Goal: Transaction & Acquisition: Purchase product/service

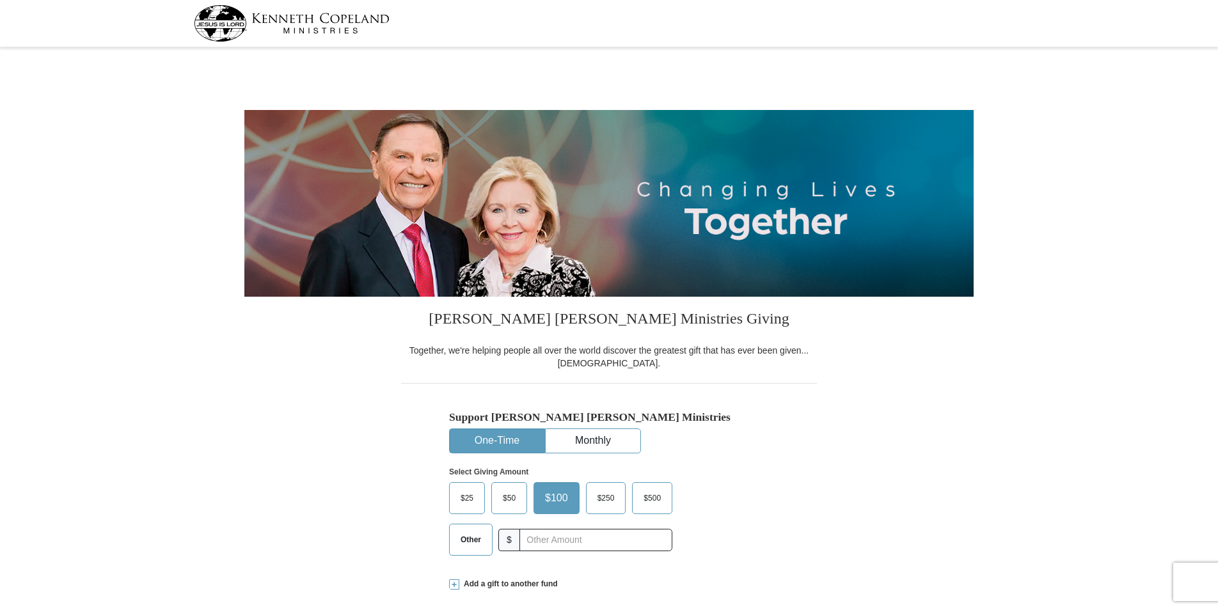
click at [505, 499] on span "$50" at bounding box center [509, 498] width 26 height 19
click at [0, 0] on input "$50" at bounding box center [0, 0] width 0 height 0
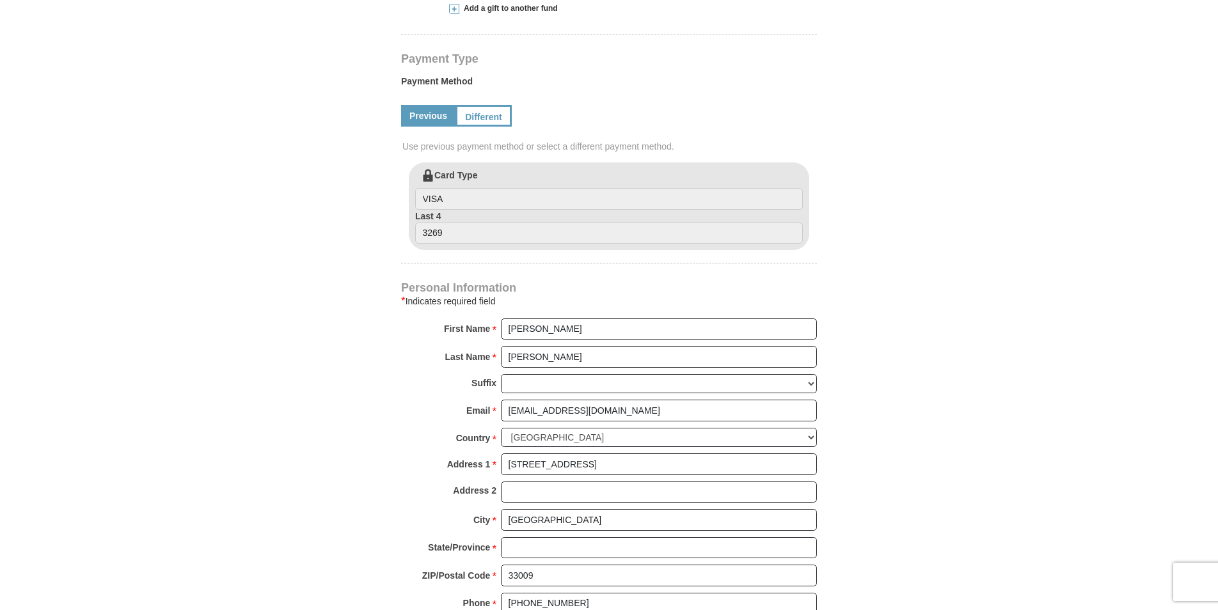
scroll to position [640, 0]
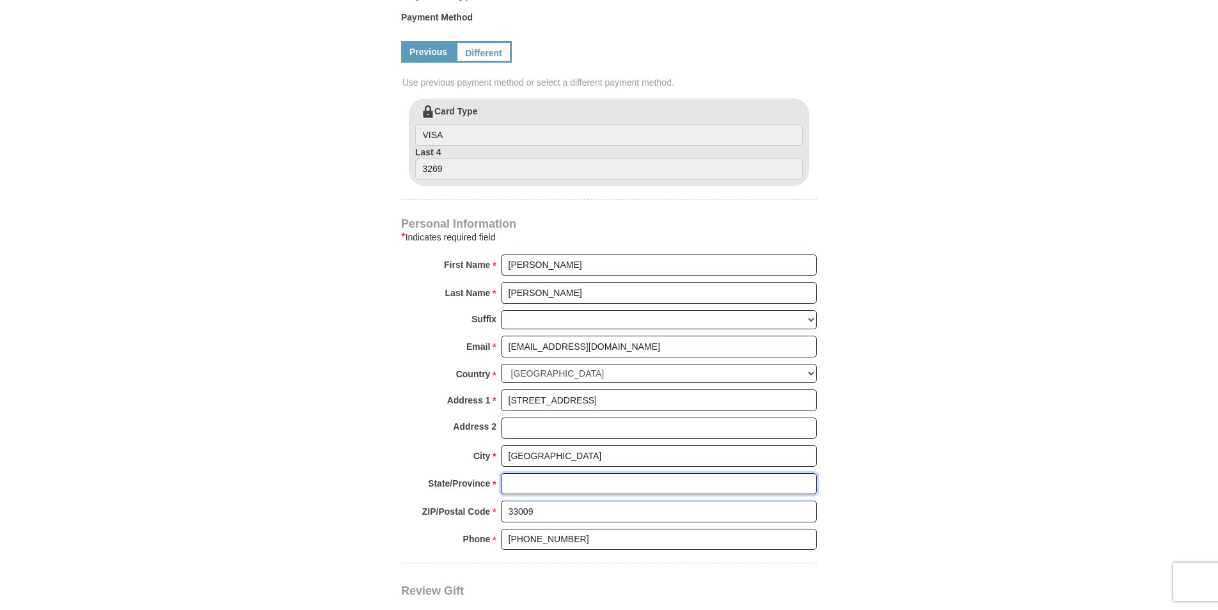
click at [517, 485] on input "State/Province *" at bounding box center [659, 484] width 316 height 22
type input "[US_STATE]"
click at [344, 375] on form "[PERSON_NAME] [PERSON_NAME] Ministries Giving Together, we're helping people al…" at bounding box center [608, 101] width 729 height 1379
click at [572, 372] on select "[GEOGRAPHIC_DATA] [GEOGRAPHIC_DATA] [GEOGRAPHIC_DATA] [GEOGRAPHIC_DATA] [GEOGRA…" at bounding box center [659, 374] width 316 height 20
select select "US"
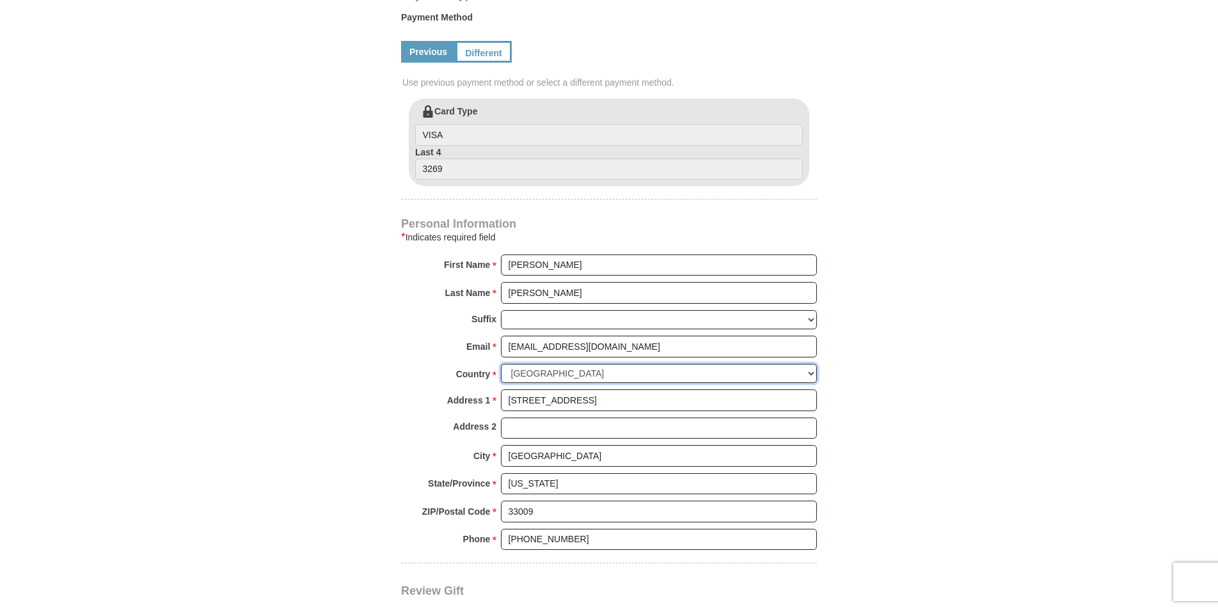
click at [501, 364] on select "[GEOGRAPHIC_DATA] [GEOGRAPHIC_DATA] [GEOGRAPHIC_DATA] [GEOGRAPHIC_DATA] [GEOGRA…" at bounding box center [659, 374] width 316 height 20
click at [564, 485] on select "Choose [US_STATE] [US_STATE] [US_STATE] [US_STATE] [US_STATE] Armed Forces Amer…" at bounding box center [659, 483] width 316 height 20
select select "FL"
click at [501, 473] on select "Choose [US_STATE] [US_STATE] [US_STATE] [US_STATE] [US_STATE] Armed Forces Amer…" at bounding box center [659, 483] width 316 height 20
click at [509, 510] on input "ZIP/Postal Code *" at bounding box center [659, 510] width 316 height 22
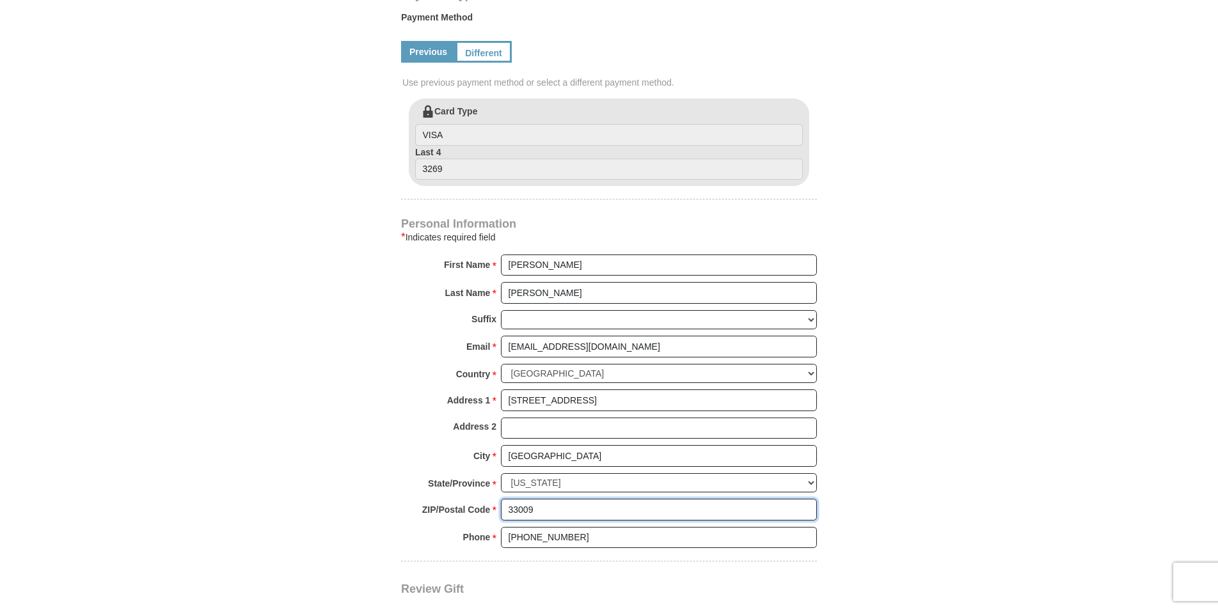
type input "33009"
click at [293, 524] on form "[PERSON_NAME] [PERSON_NAME] Ministries Giving Together, we're helping people al…" at bounding box center [608, 100] width 729 height 1377
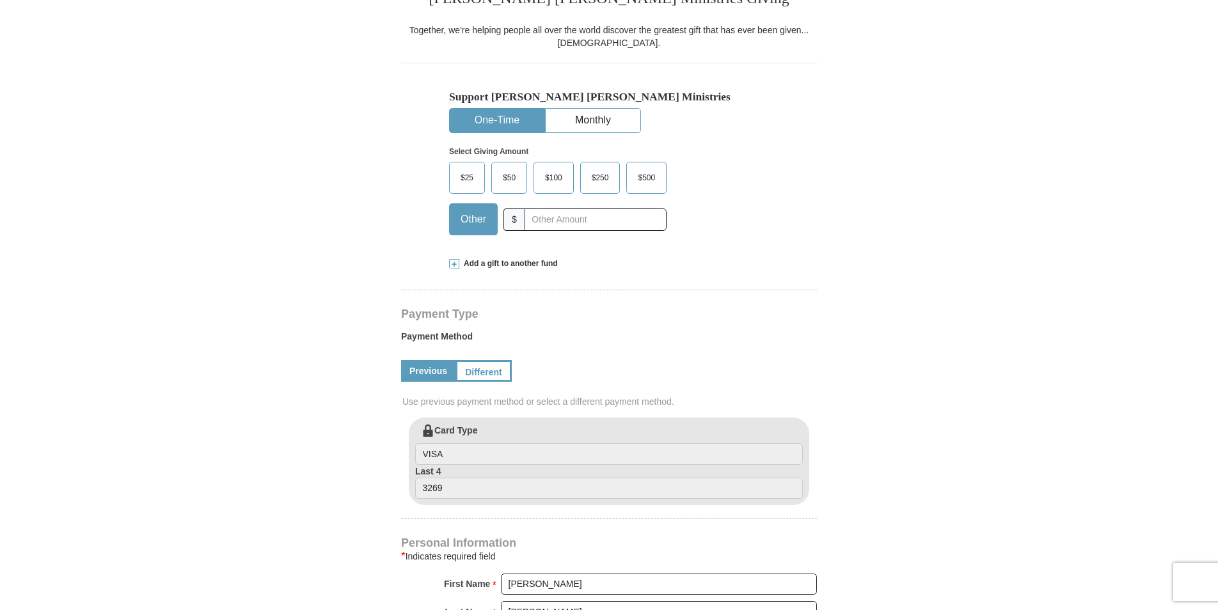
scroll to position [320, 0]
click at [508, 177] on span "$50" at bounding box center [509, 178] width 26 height 19
click at [0, 0] on input "$50" at bounding box center [0, 0] width 0 height 0
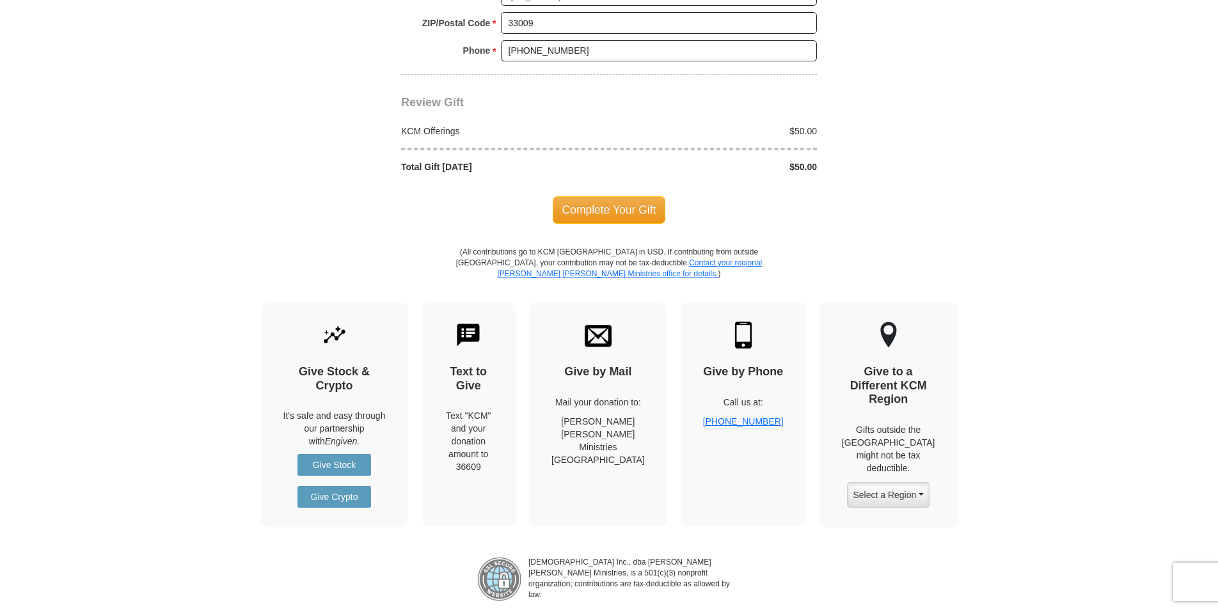
scroll to position [1151, 0]
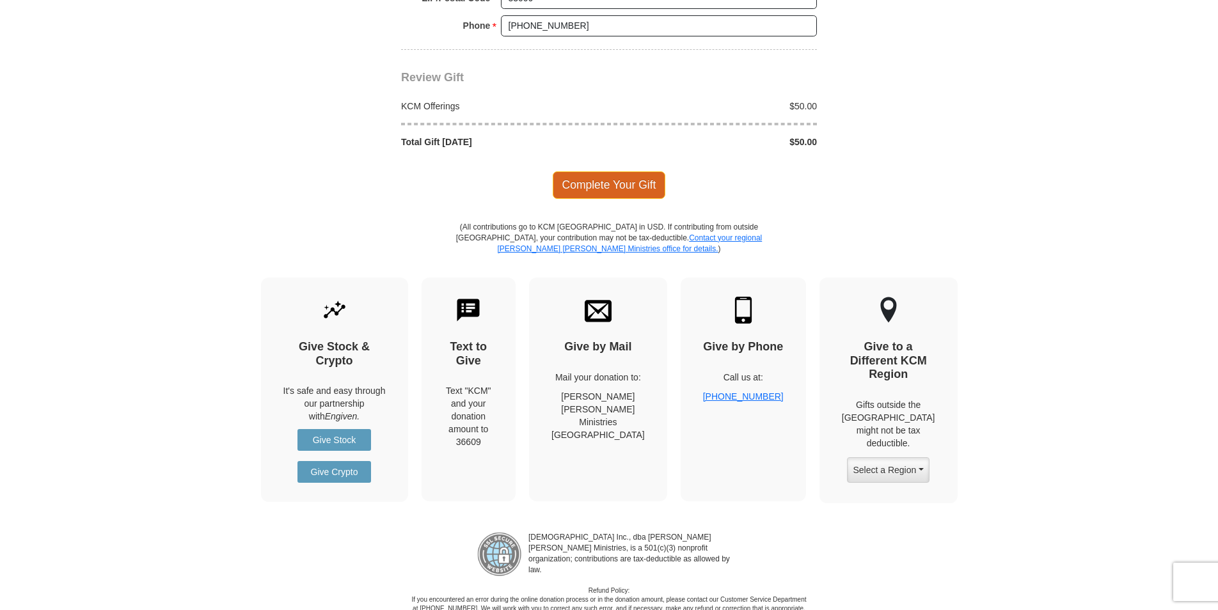
click at [599, 183] on span "Complete Your Gift" at bounding box center [609, 184] width 113 height 27
